Goal: Task Accomplishment & Management: Complete application form

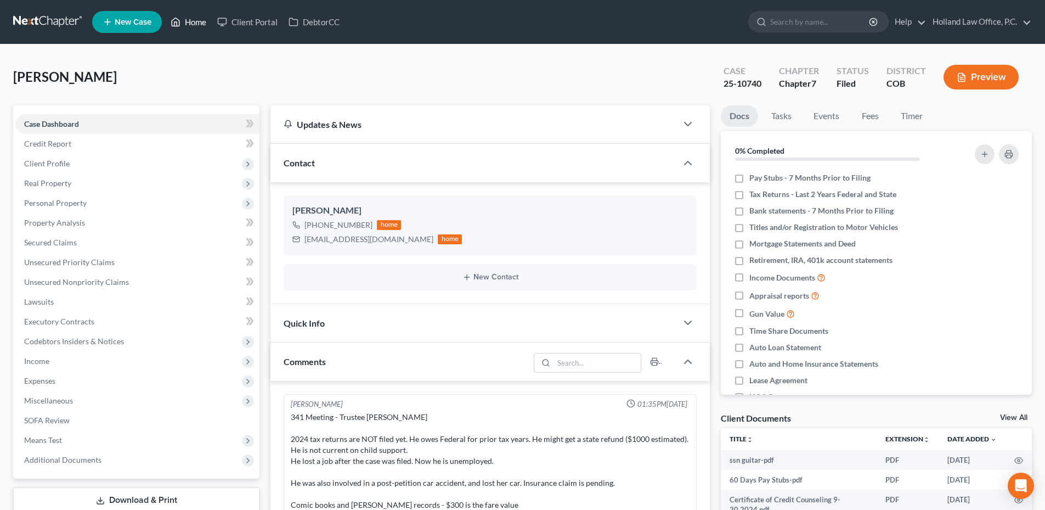
scroll to position [14, 0]
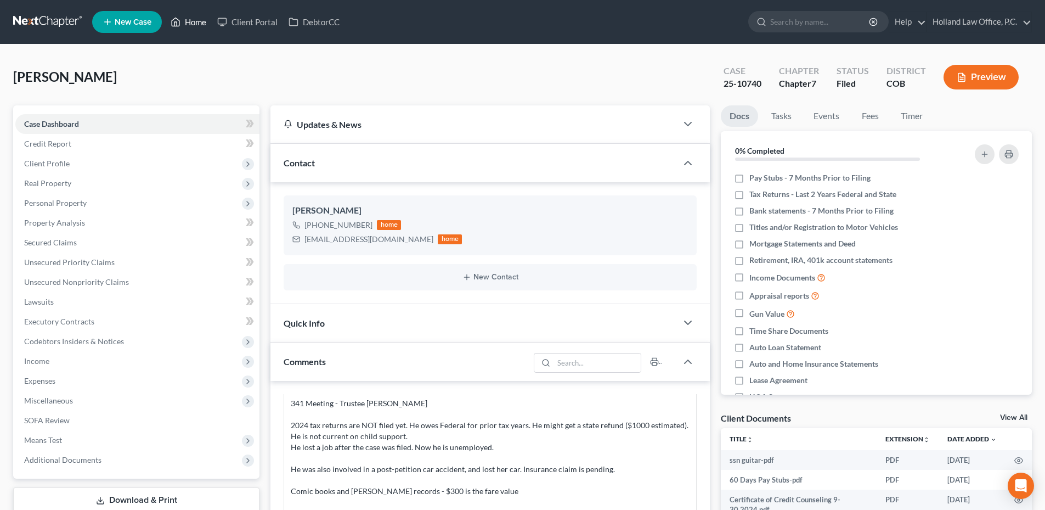
click at [180, 27] on icon at bounding box center [176, 21] width 10 height 13
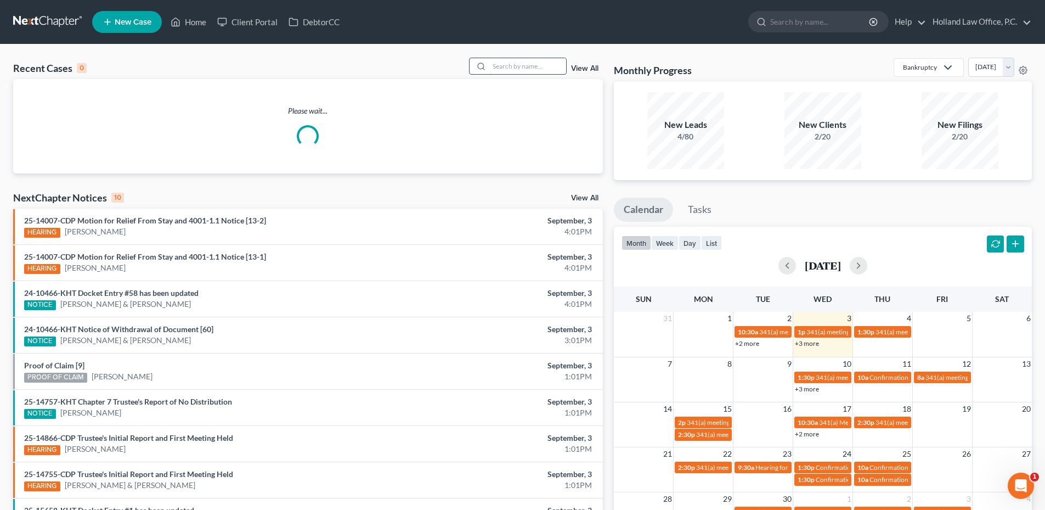
click at [511, 69] on input "search" at bounding box center [527, 66] width 77 height 16
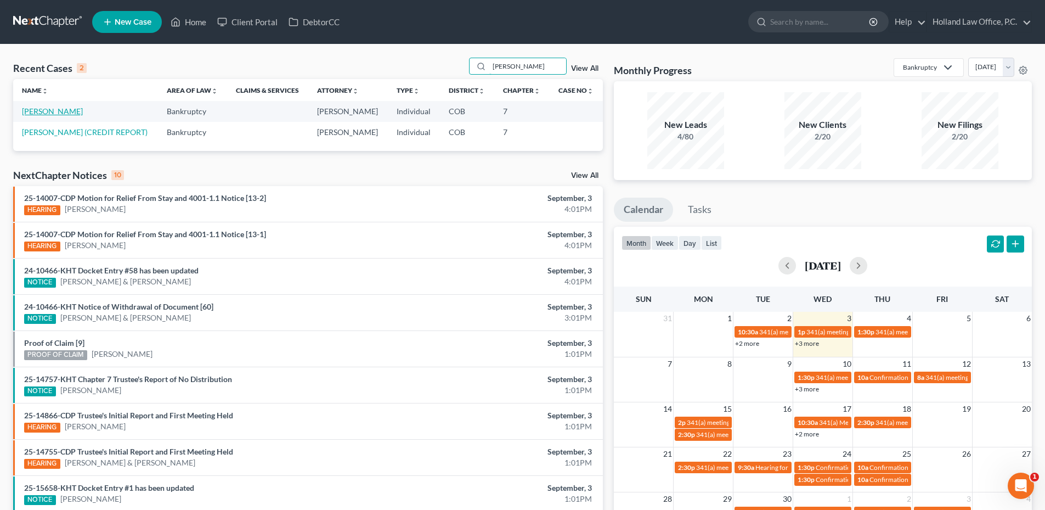
type input "[PERSON_NAME]"
click at [64, 113] on link "[PERSON_NAME]" at bounding box center [52, 110] width 61 height 9
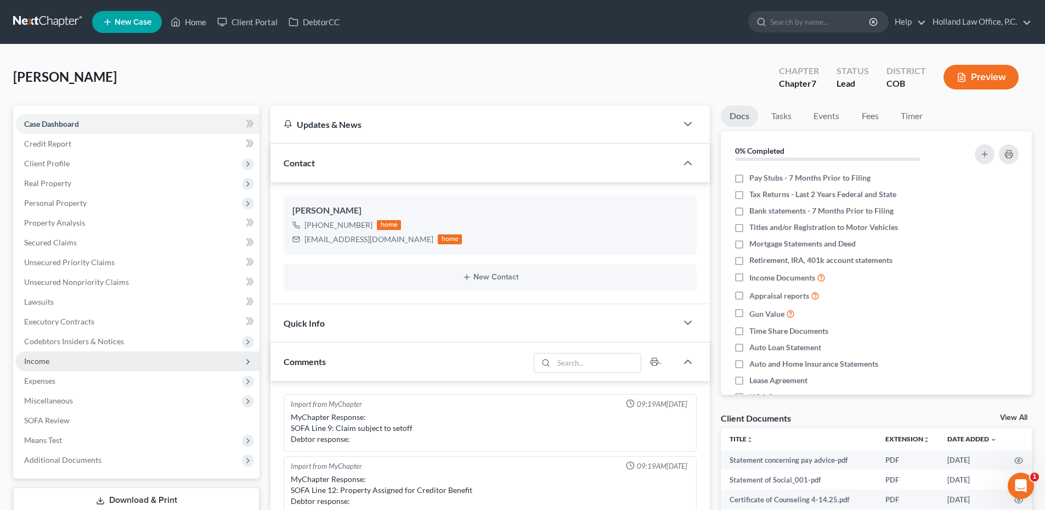
drag, startPoint x: 65, startPoint y: 351, endPoint x: 63, endPoint y: 359, distance: 8.7
click at [64, 354] on span "Income" at bounding box center [137, 361] width 244 height 20
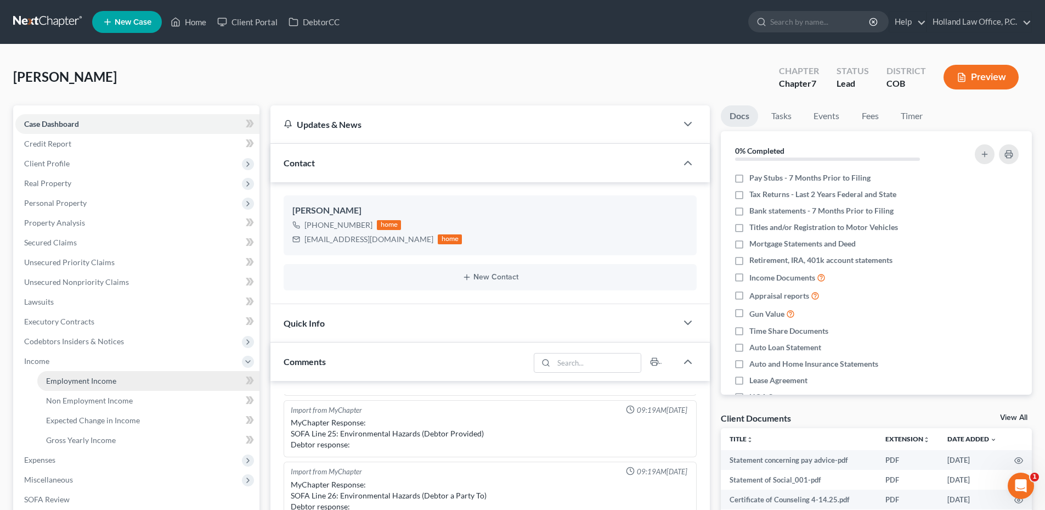
click at [64, 379] on span "Employment Income" at bounding box center [81, 380] width 70 height 9
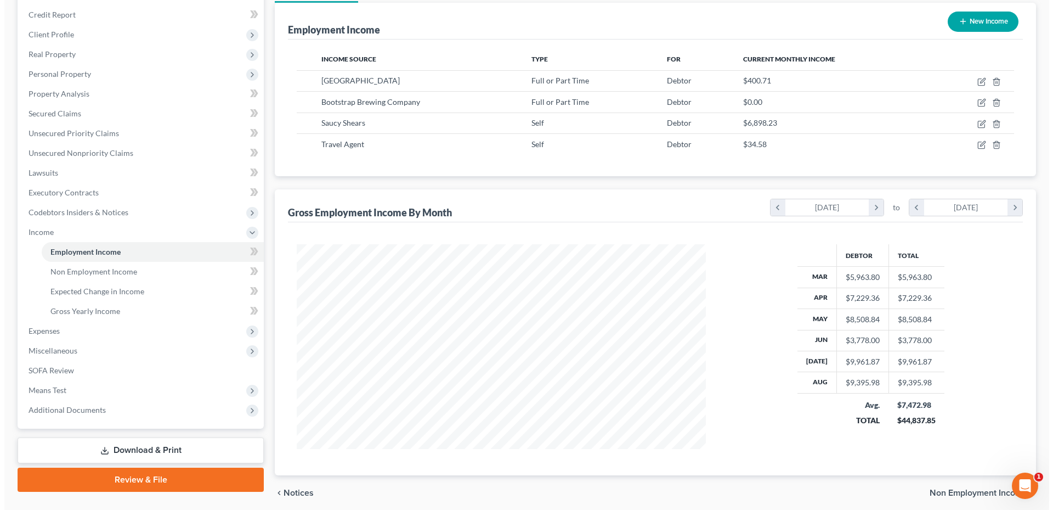
scroll to position [116, 0]
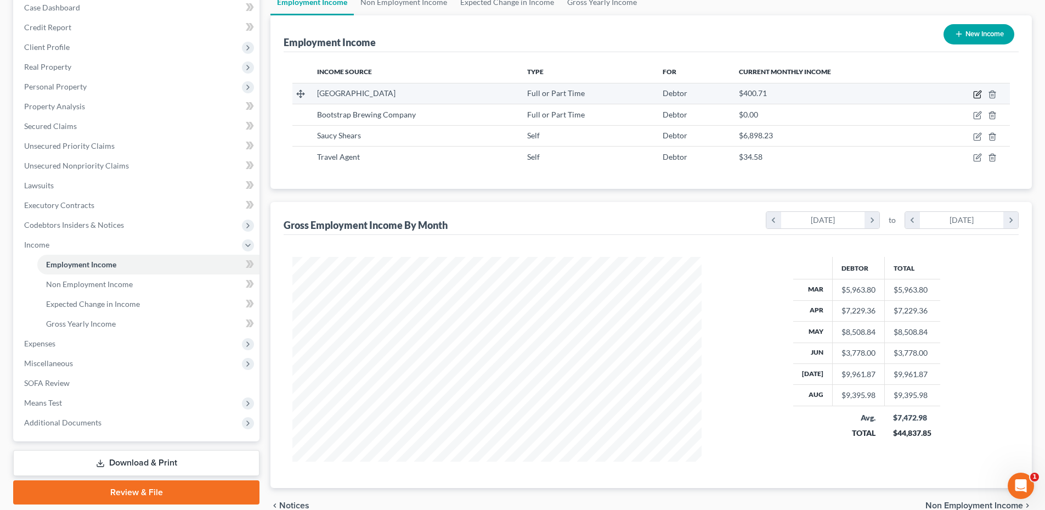
click at [979, 94] on icon "button" at bounding box center [978, 93] width 5 height 5
select select "0"
select select "5"
select select "2"
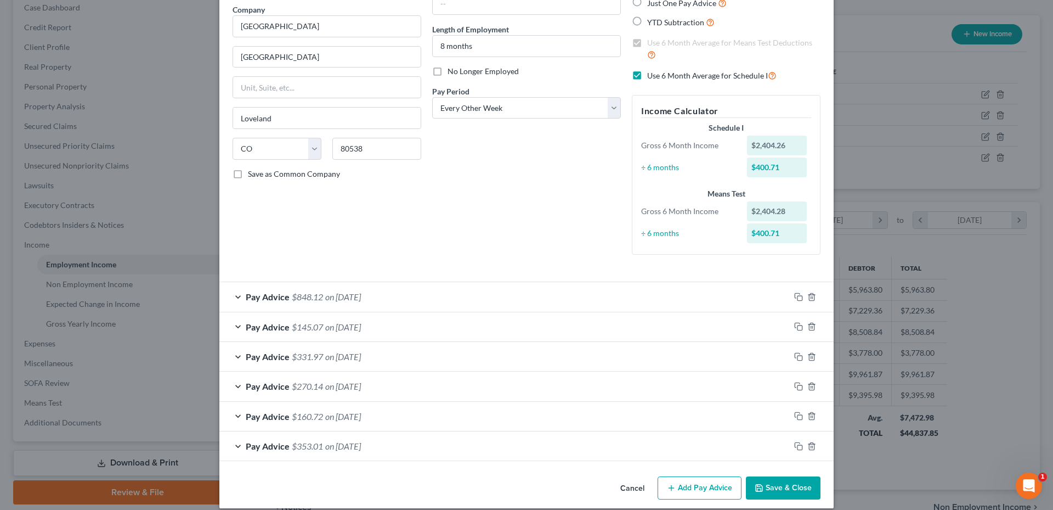
scroll to position [100, 0]
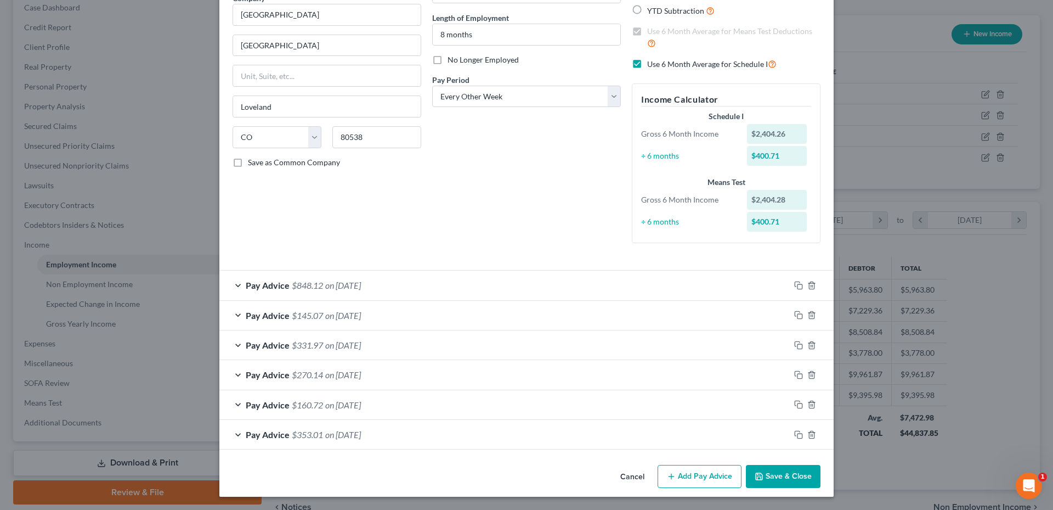
click at [389, 279] on div "Pay Advice $848.12 on [DATE]" at bounding box center [504, 284] width 571 height 29
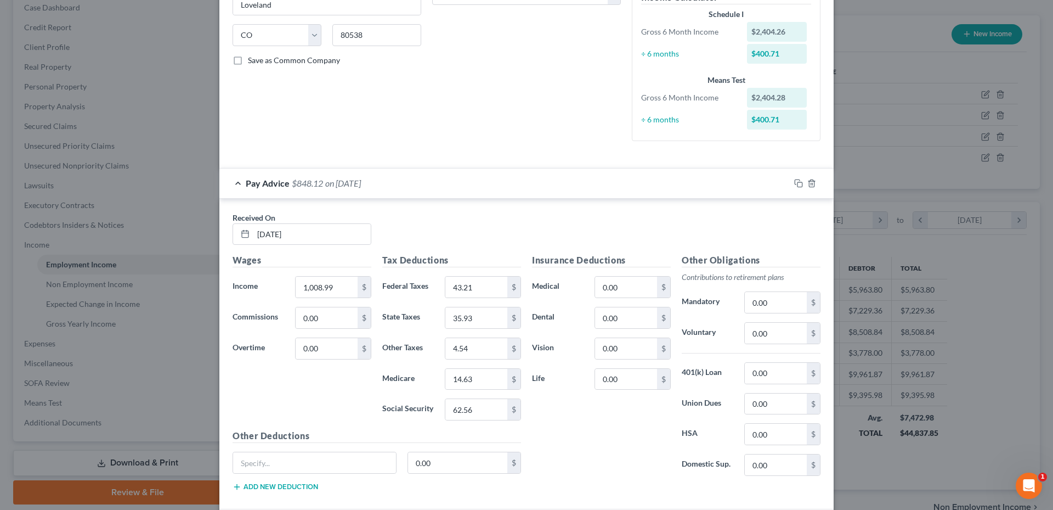
scroll to position [210, 0]
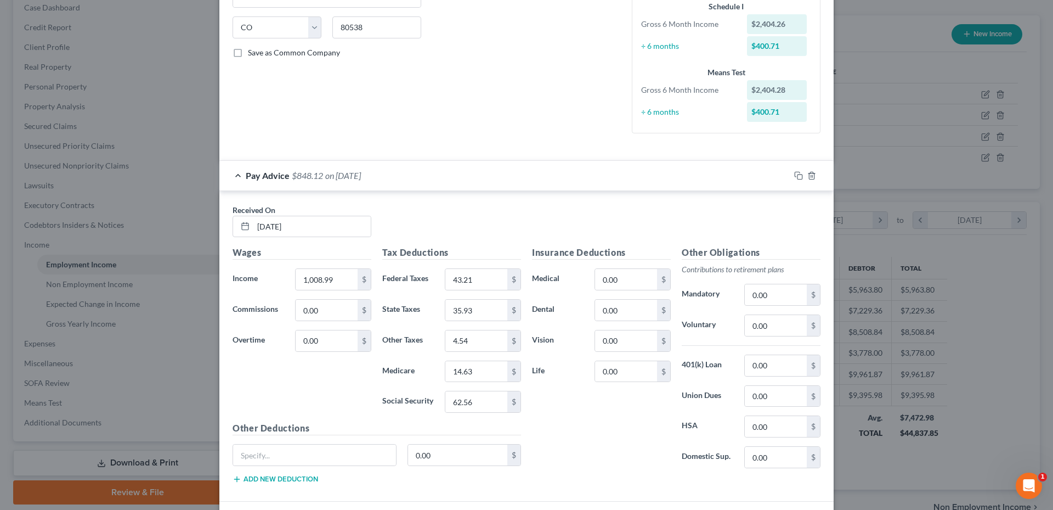
click at [431, 185] on div "Pay Advice $848.12 on [DATE]" at bounding box center [504, 175] width 571 height 29
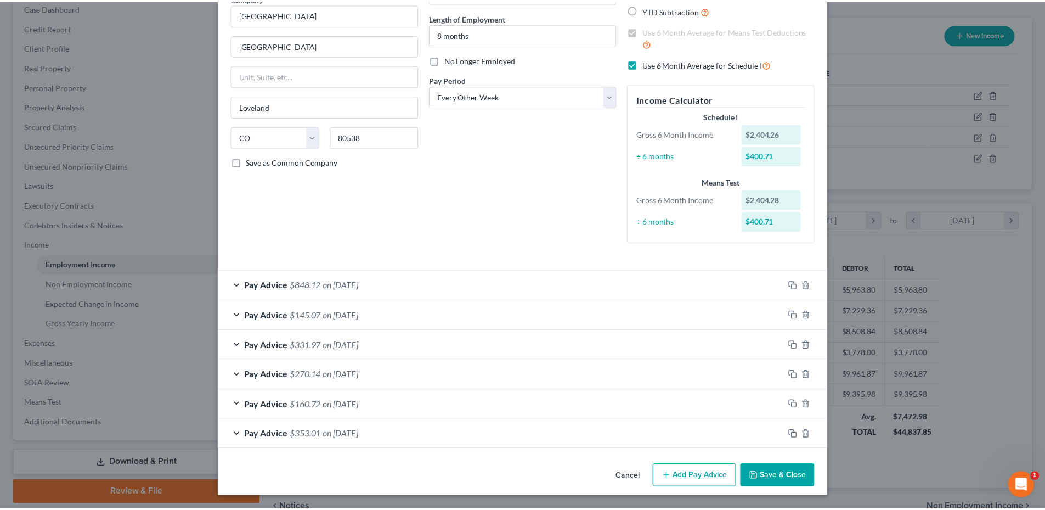
scroll to position [100, 0]
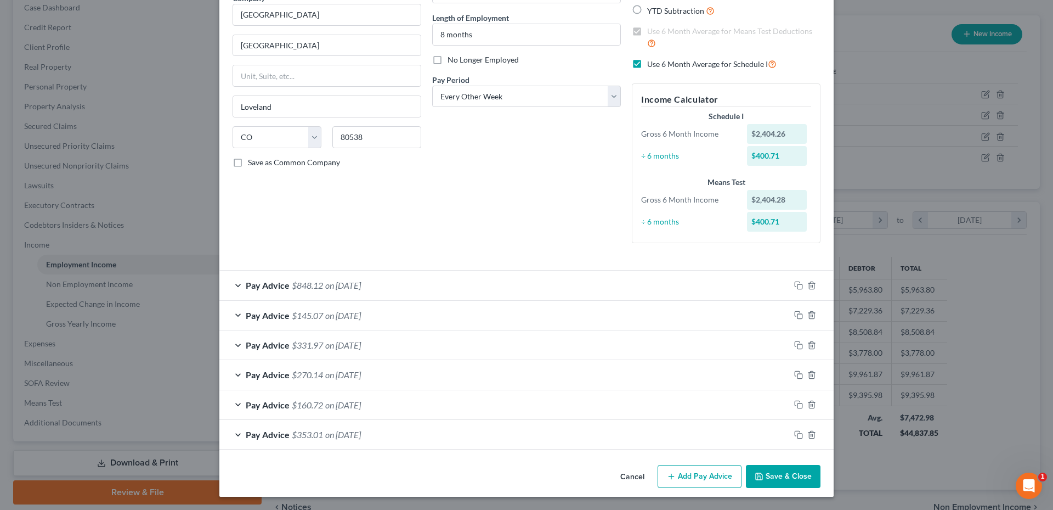
click at [766, 476] on button "Save & Close" at bounding box center [783, 476] width 75 height 23
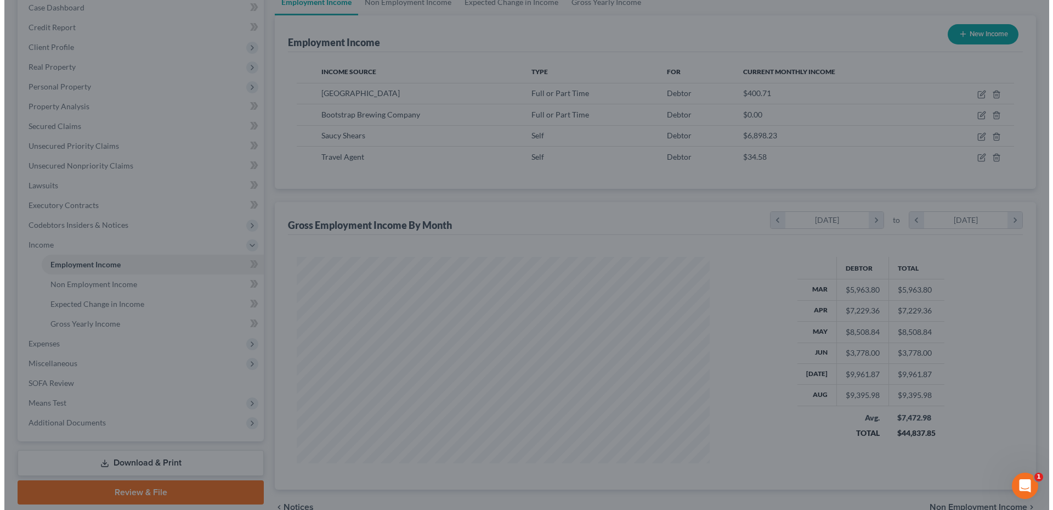
scroll to position [548430, 548203]
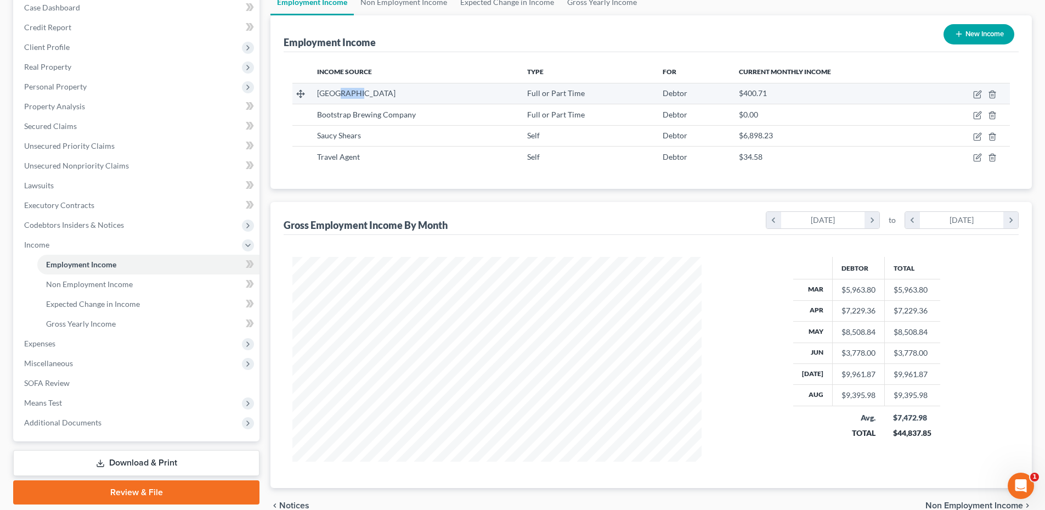
drag, startPoint x: 336, startPoint y: 94, endPoint x: 366, endPoint y: 96, distance: 30.2
click at [366, 96] on div "[GEOGRAPHIC_DATA]" at bounding box center [413, 93] width 192 height 11
drag, startPoint x: 366, startPoint y: 96, endPoint x: 332, endPoint y: 94, distance: 34.1
click at [332, 94] on span "[GEOGRAPHIC_DATA]" at bounding box center [356, 92] width 78 height 9
click at [976, 94] on icon "button" at bounding box center [977, 94] width 9 height 9
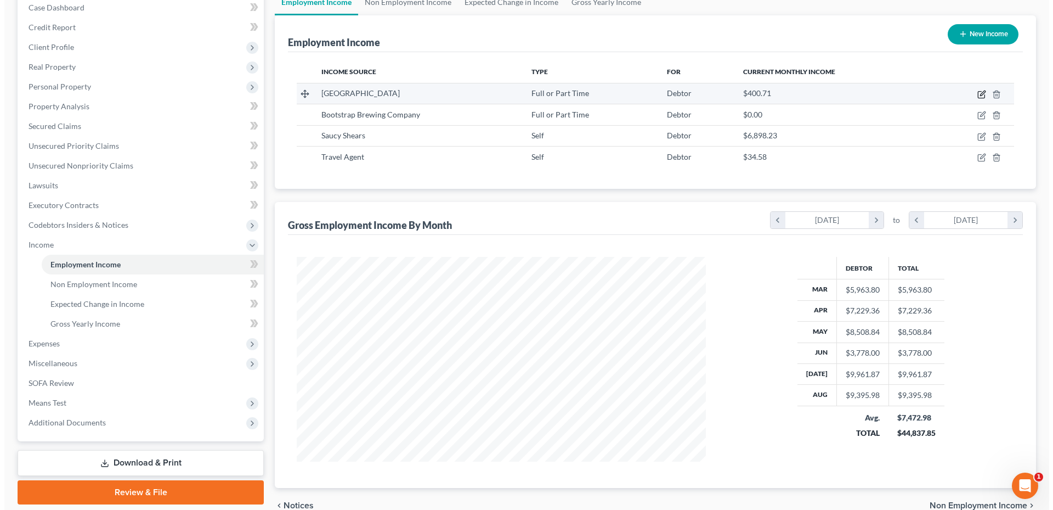
scroll to position [206, 435]
select select "0"
select select "5"
select select "2"
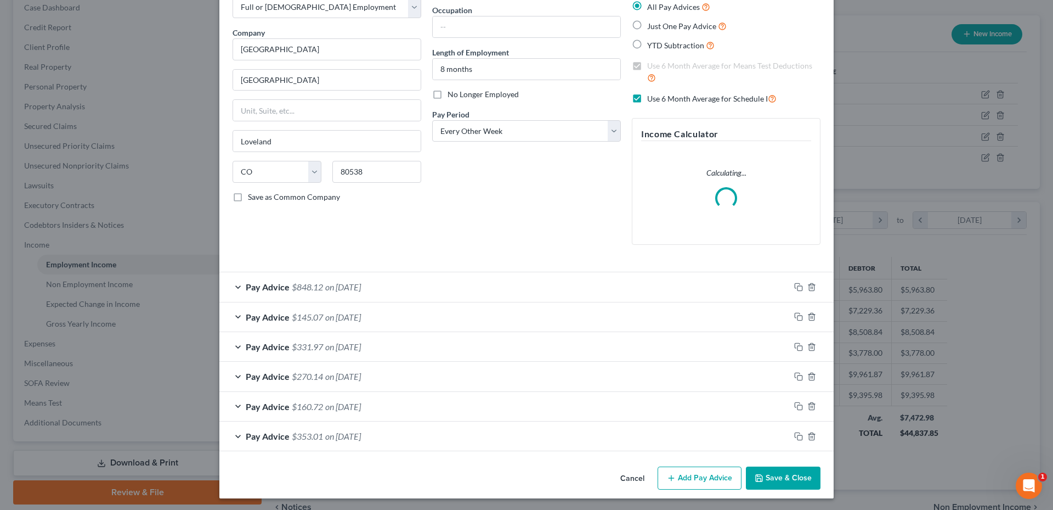
scroll to position [67, 0]
